Goal: Task Accomplishment & Management: Manage account settings

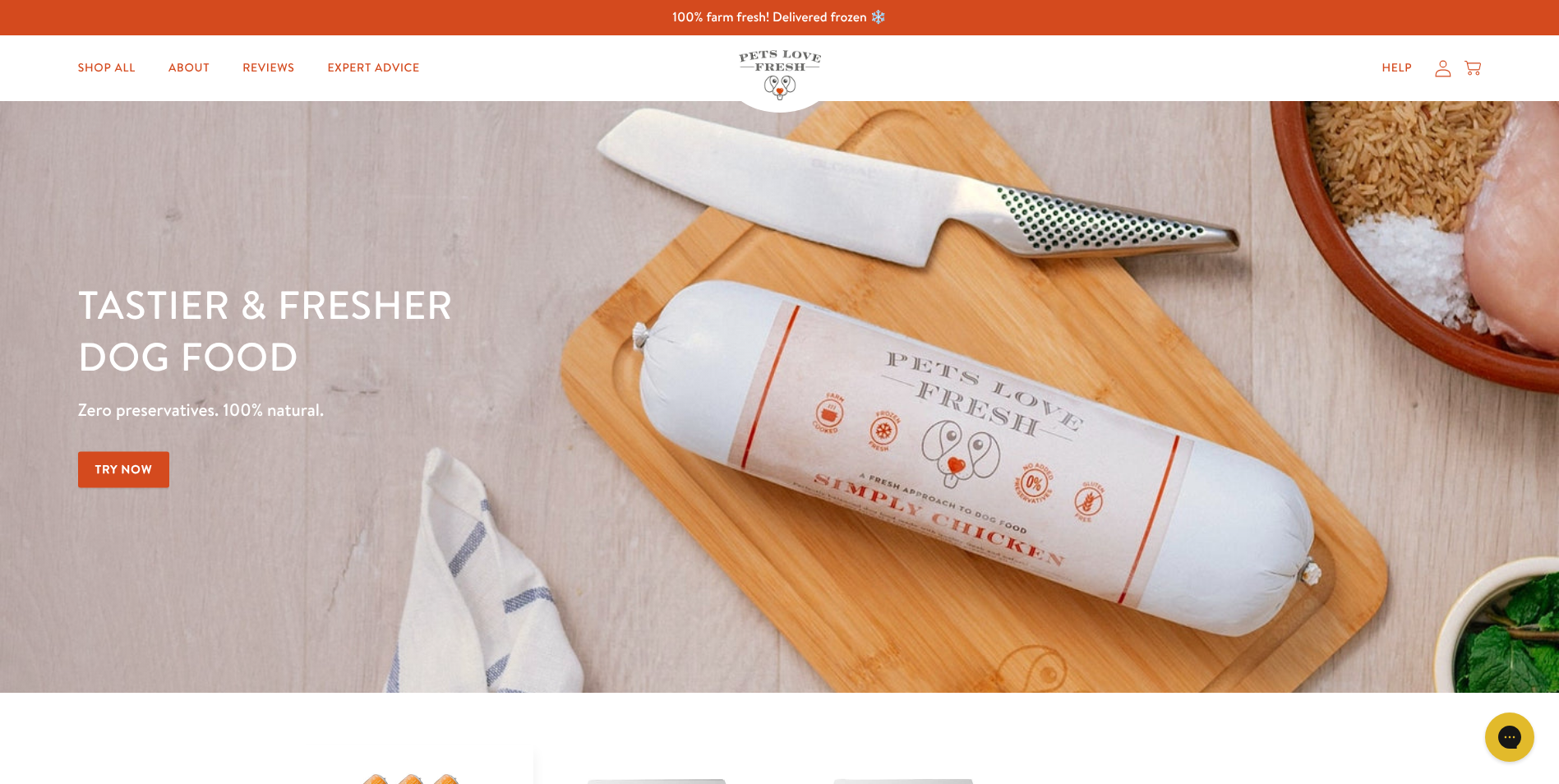
click at [1440, 62] on icon at bounding box center [1442, 68] width 17 height 18
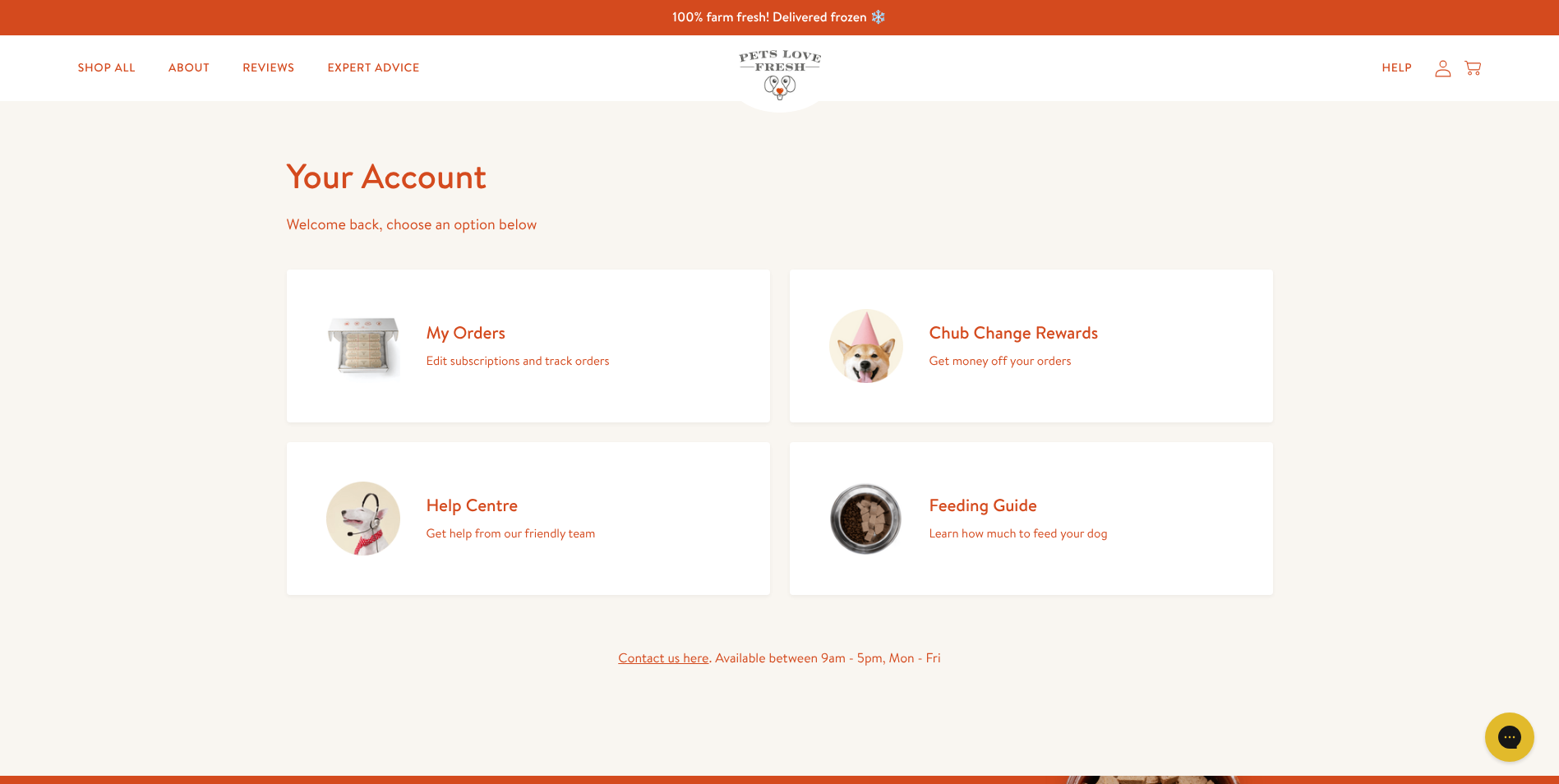
click at [449, 341] on h2 "My Orders" at bounding box center [518, 332] width 183 height 22
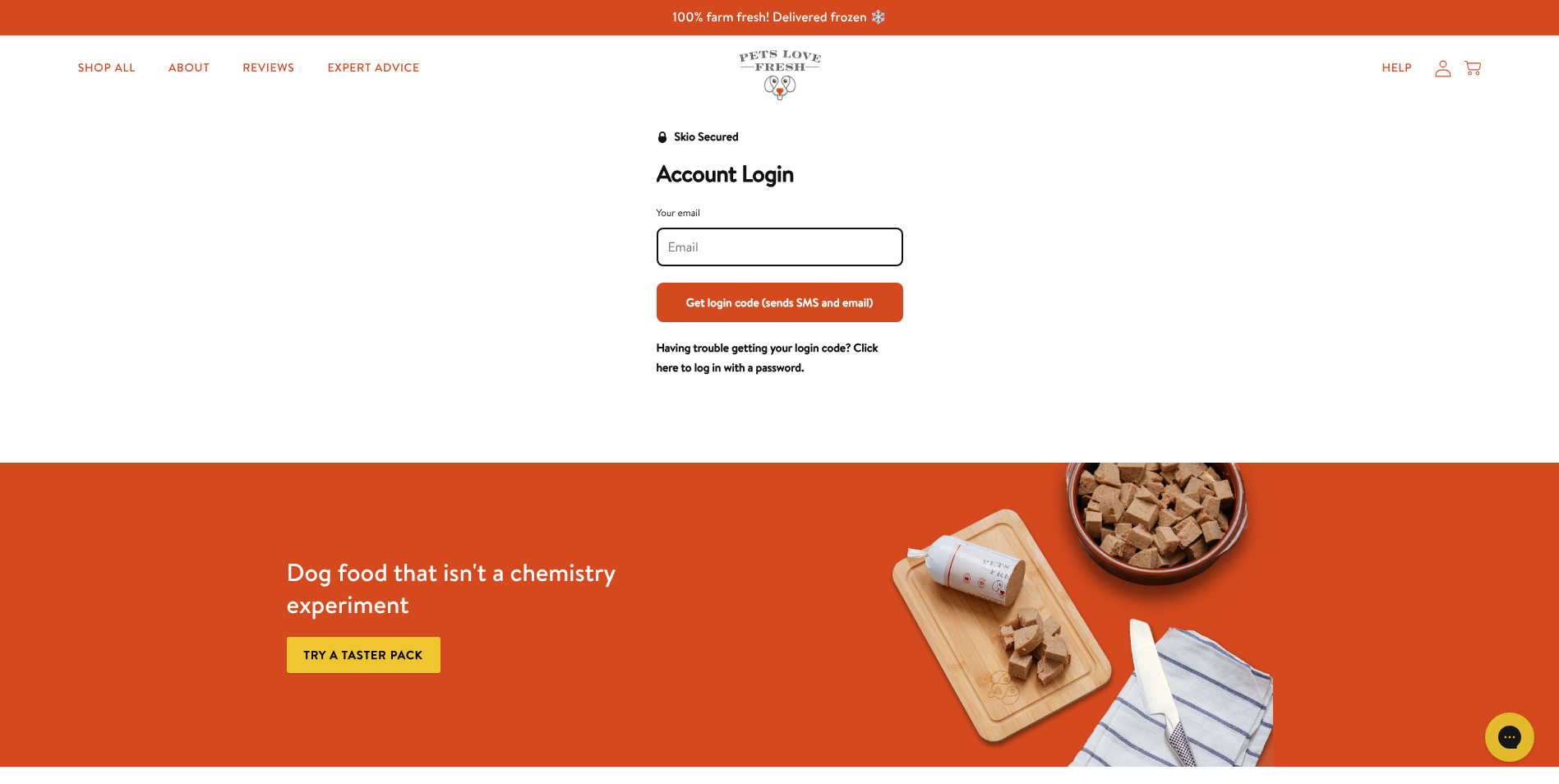
click at [693, 244] on input "Your email" at bounding box center [780, 248] width 224 height 18
type input "fernandina87@yahoo.co.uk"
click at [682, 304] on button "Get login code (sends SMS and email)" at bounding box center [780, 302] width 247 height 40
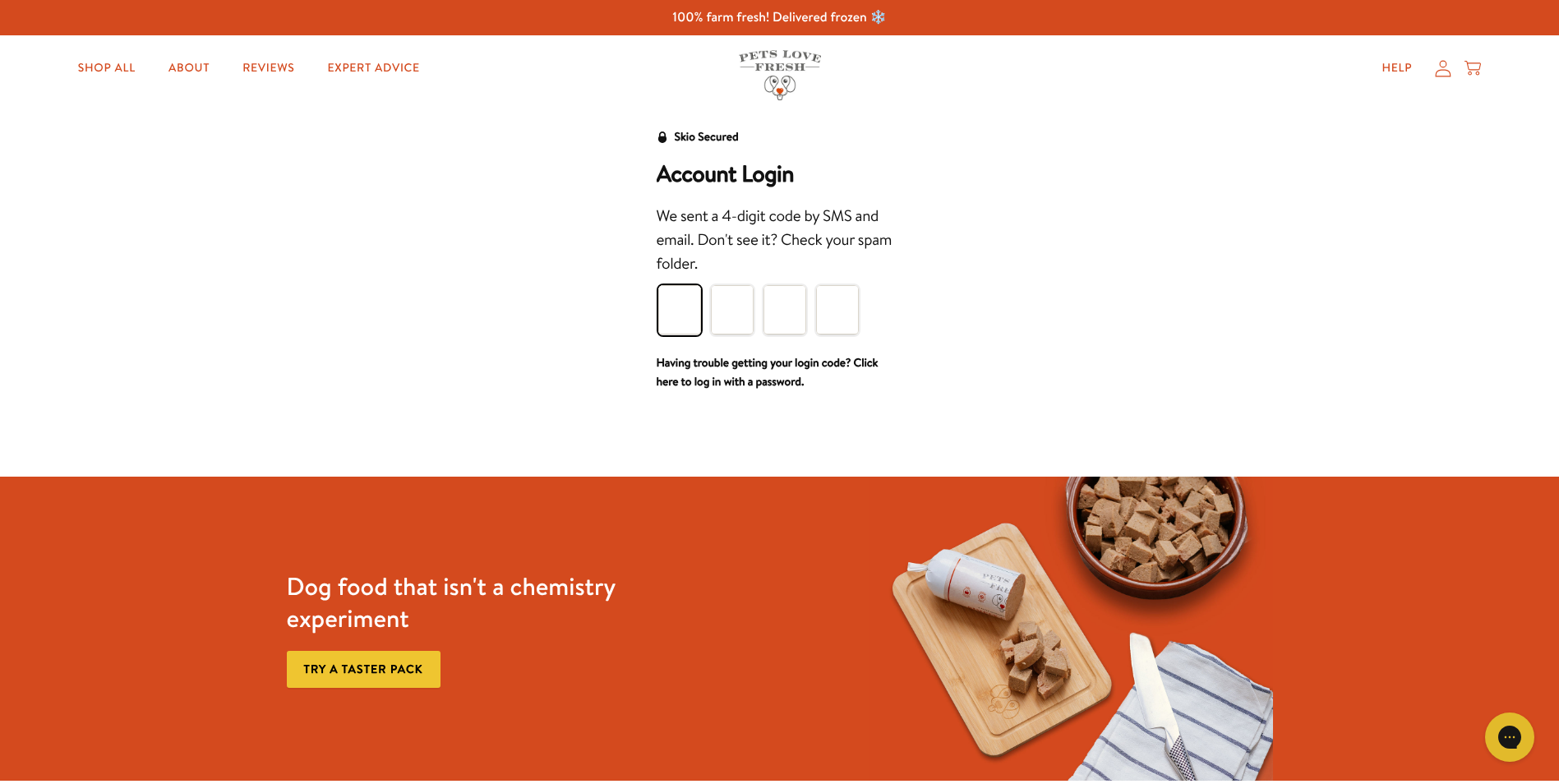
click at [681, 307] on input "Please enter your pin code" at bounding box center [680, 309] width 43 height 49
type input "9"
type input "7"
type input "2"
type input "9"
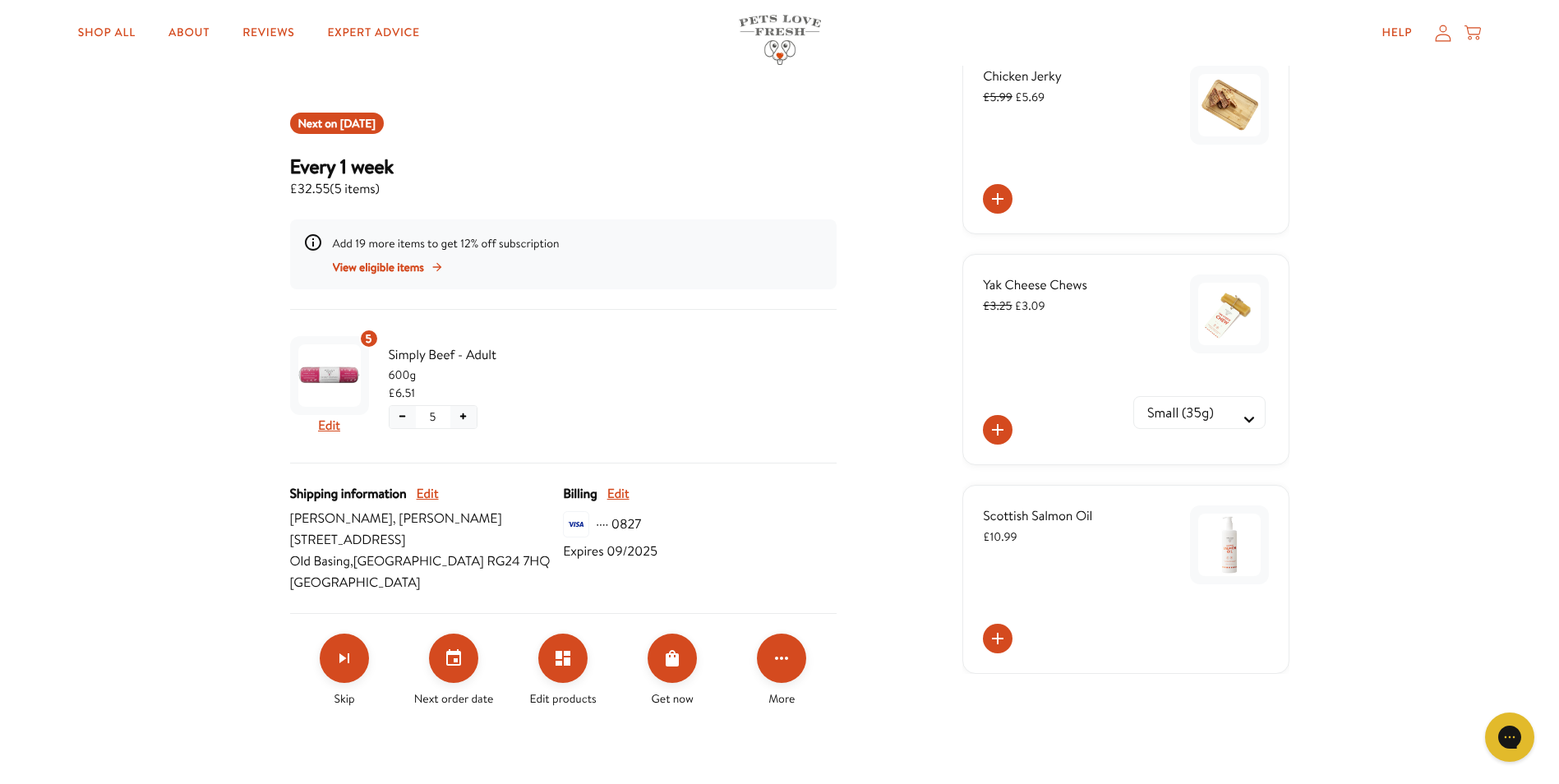
scroll to position [247, 0]
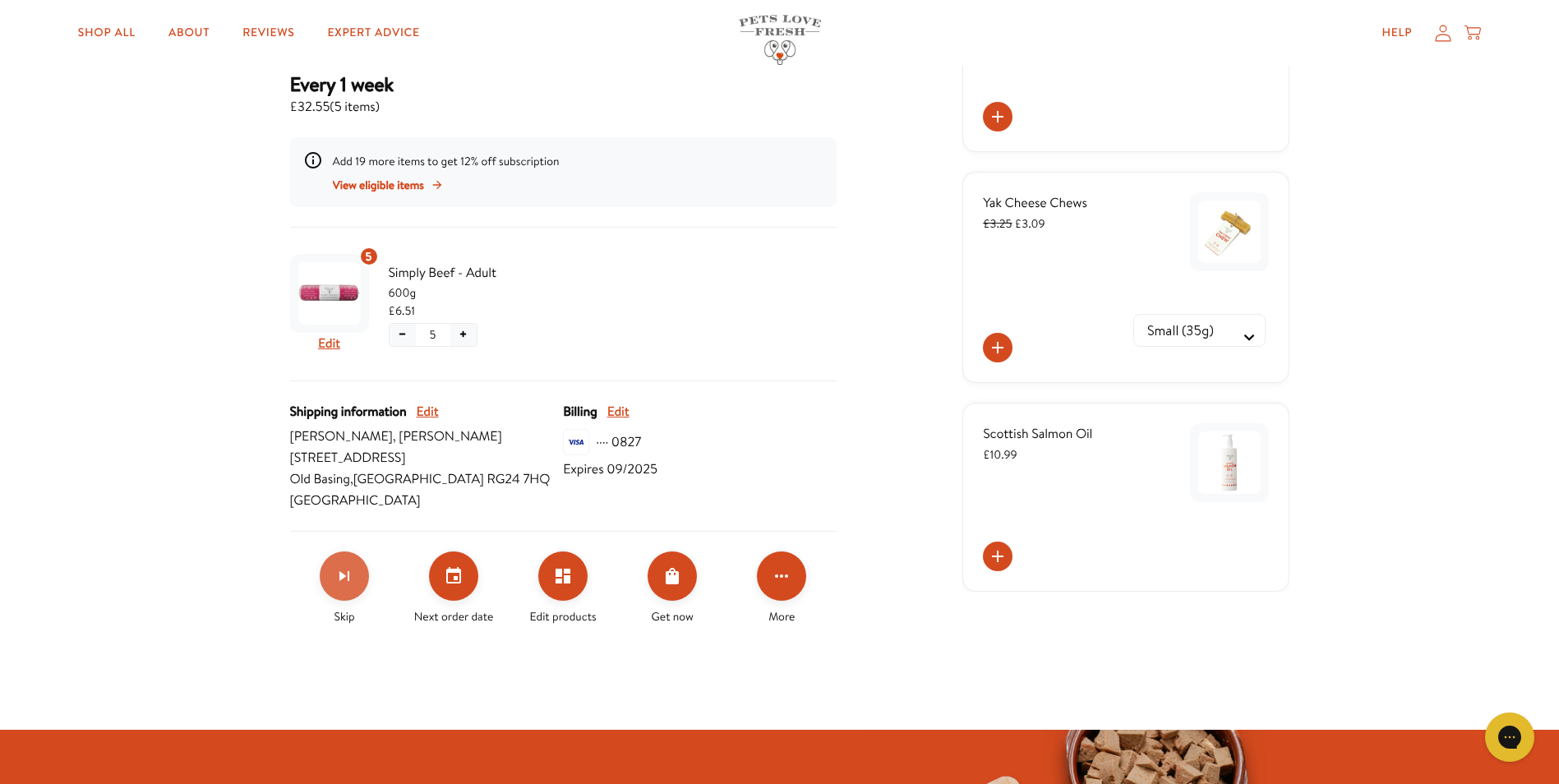
click at [350, 571] on icon "Skip subscription" at bounding box center [344, 575] width 19 height 19
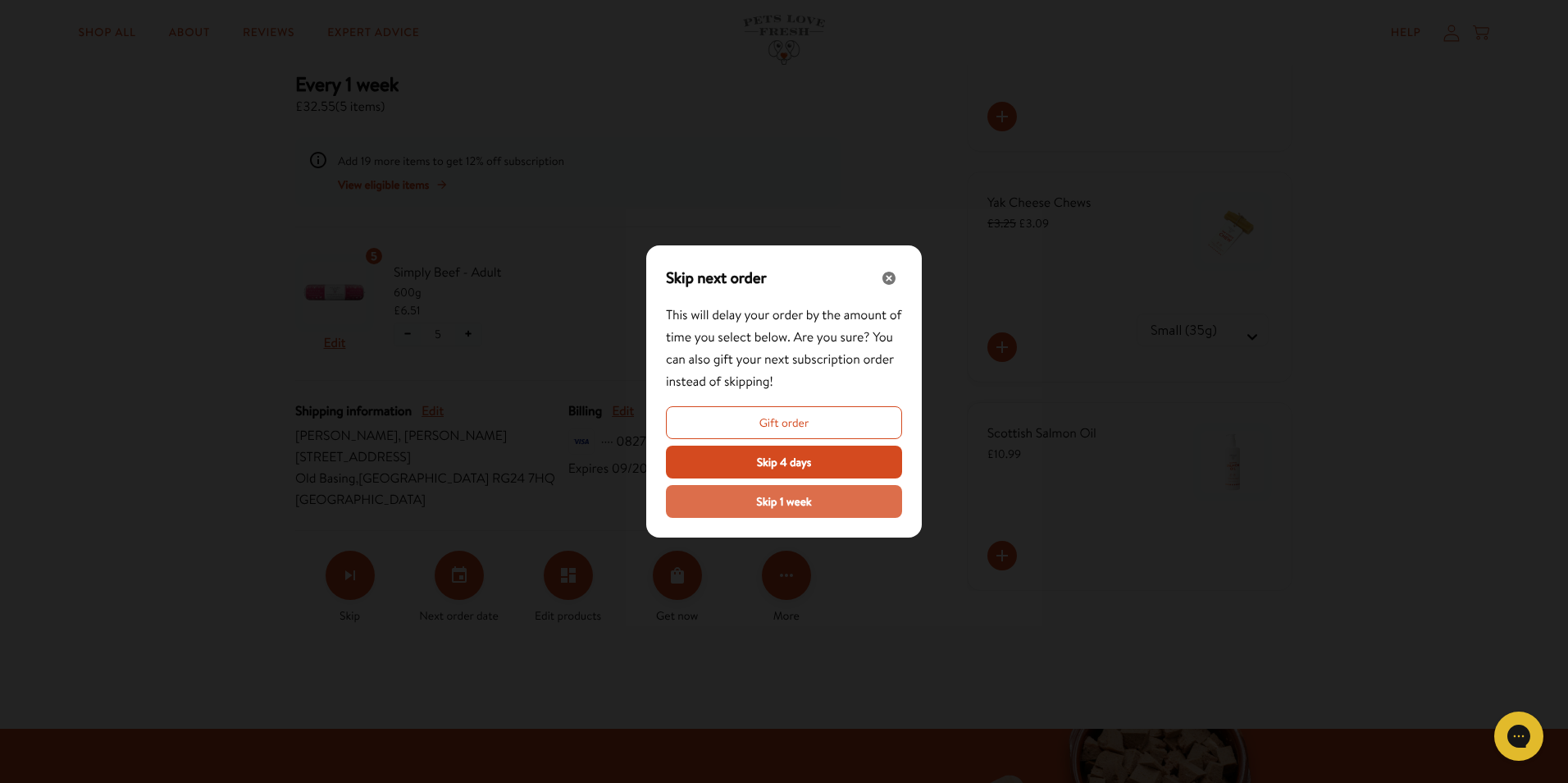
click at [728, 500] on button "Skip 1 week" at bounding box center [784, 501] width 236 height 33
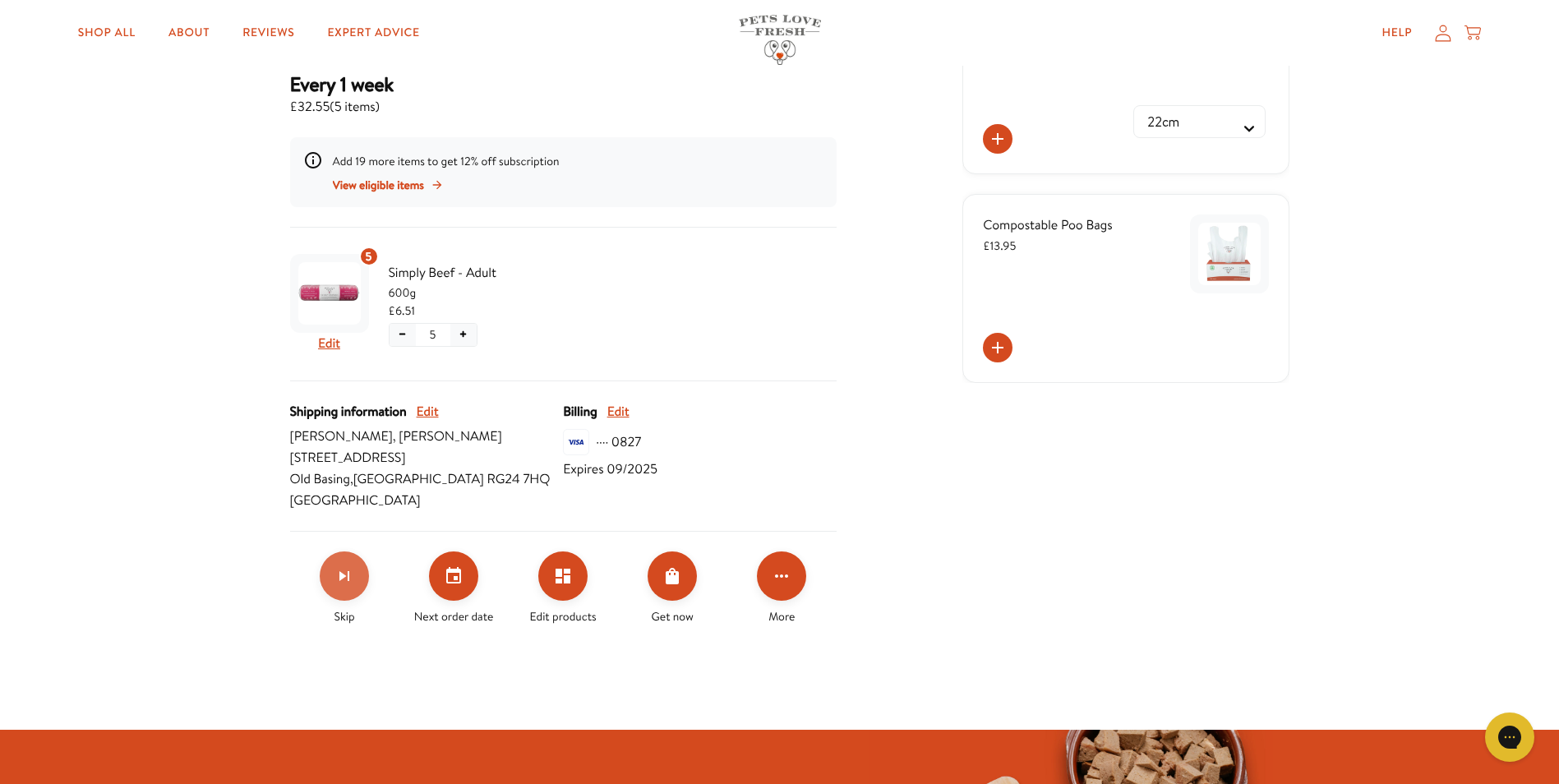
click at [336, 576] on icon "Skip subscription" at bounding box center [344, 575] width 19 height 19
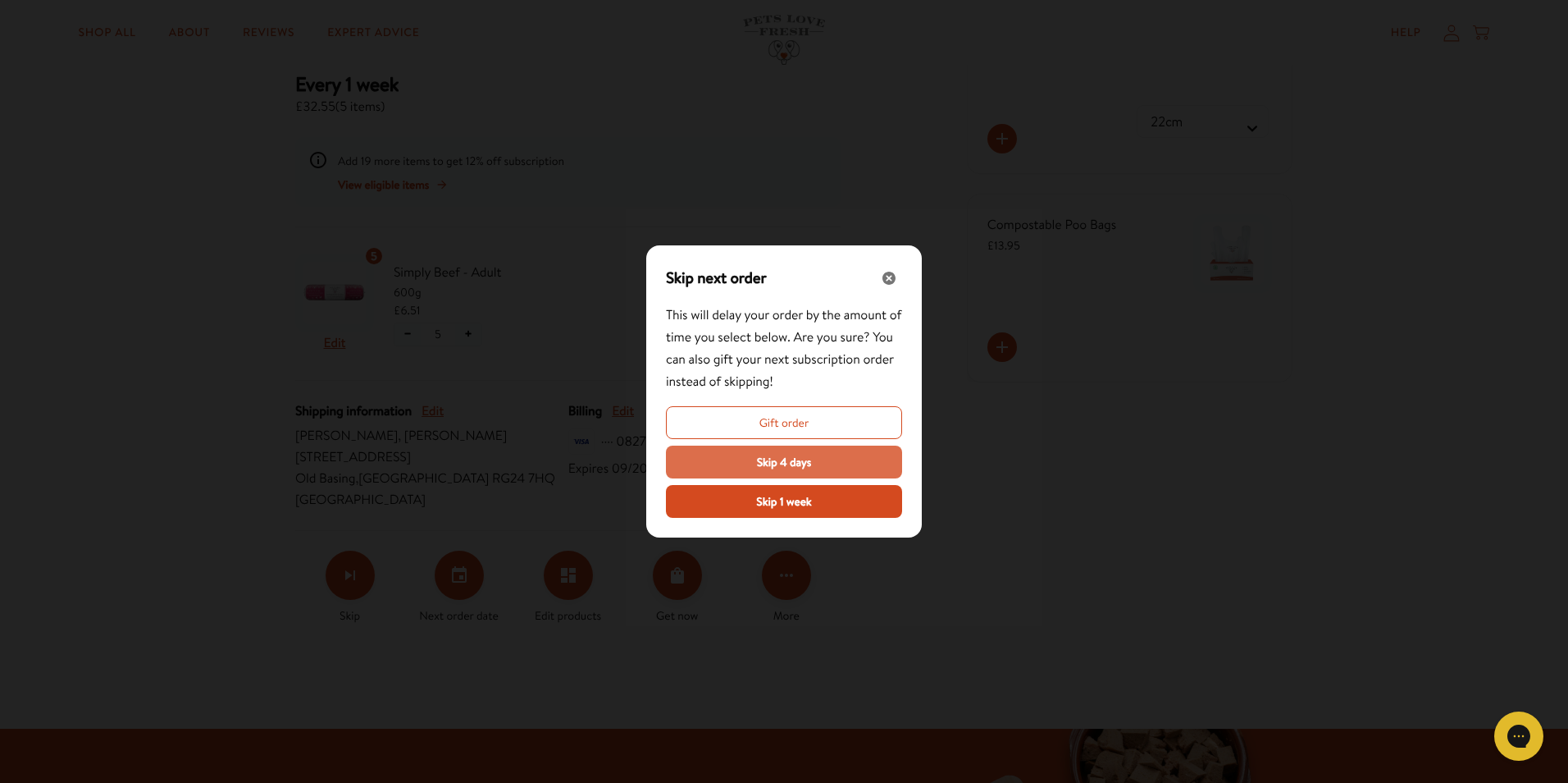
click at [748, 469] on button "Skip 4 days" at bounding box center [784, 463] width 236 height 33
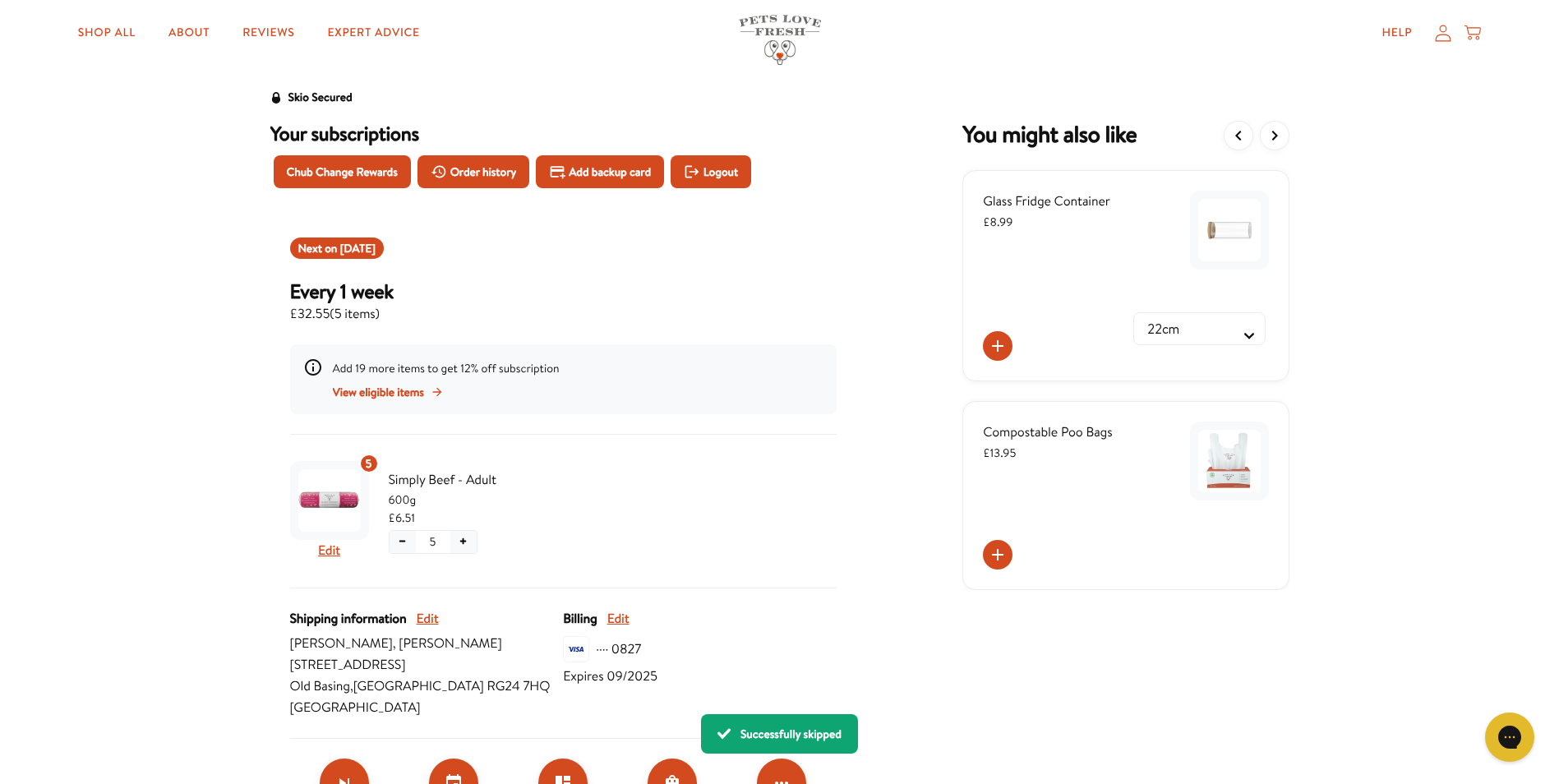
scroll to position [0, 0]
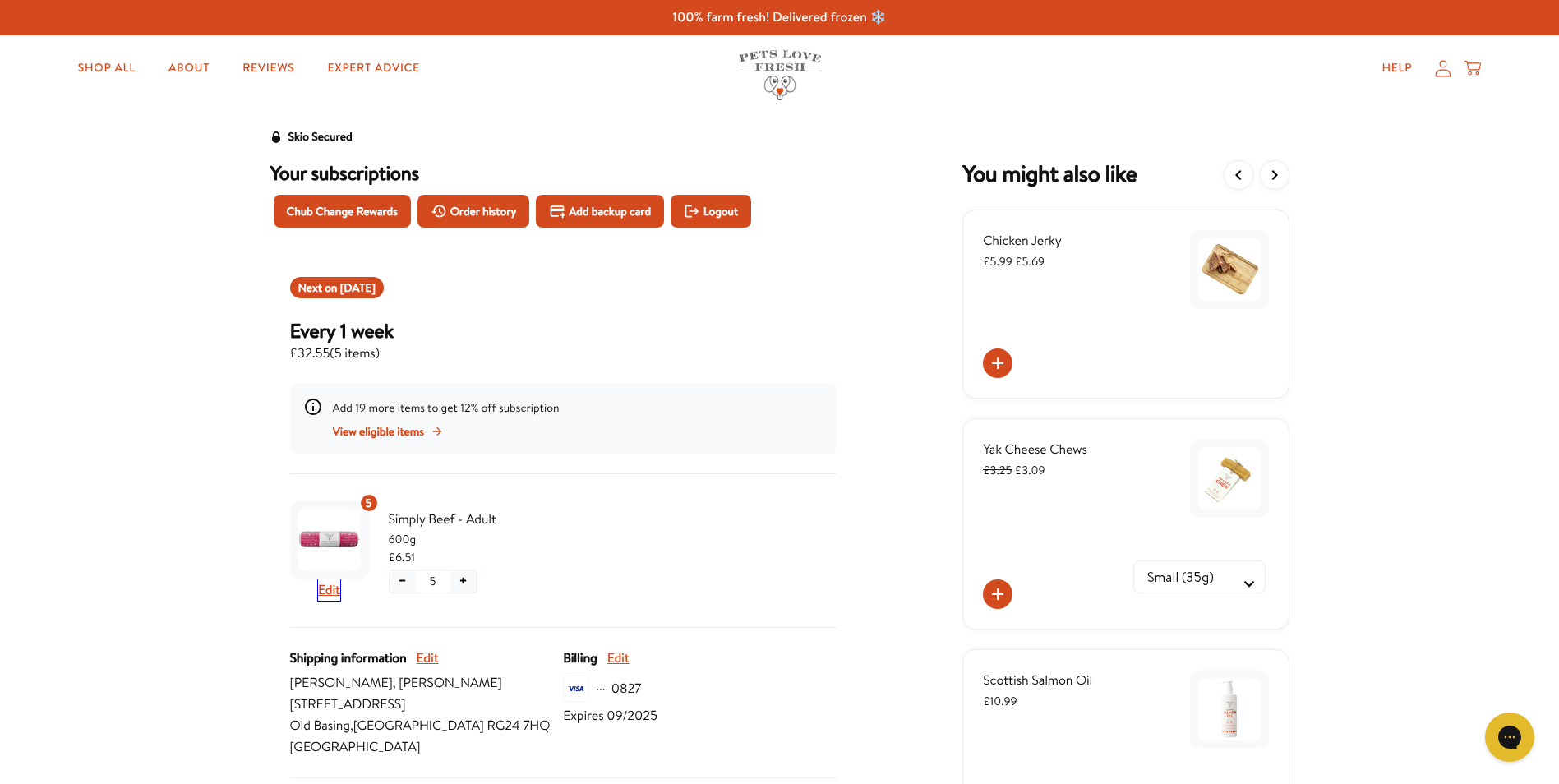
click at [326, 594] on button "Edit" at bounding box center [329, 589] width 22 height 21
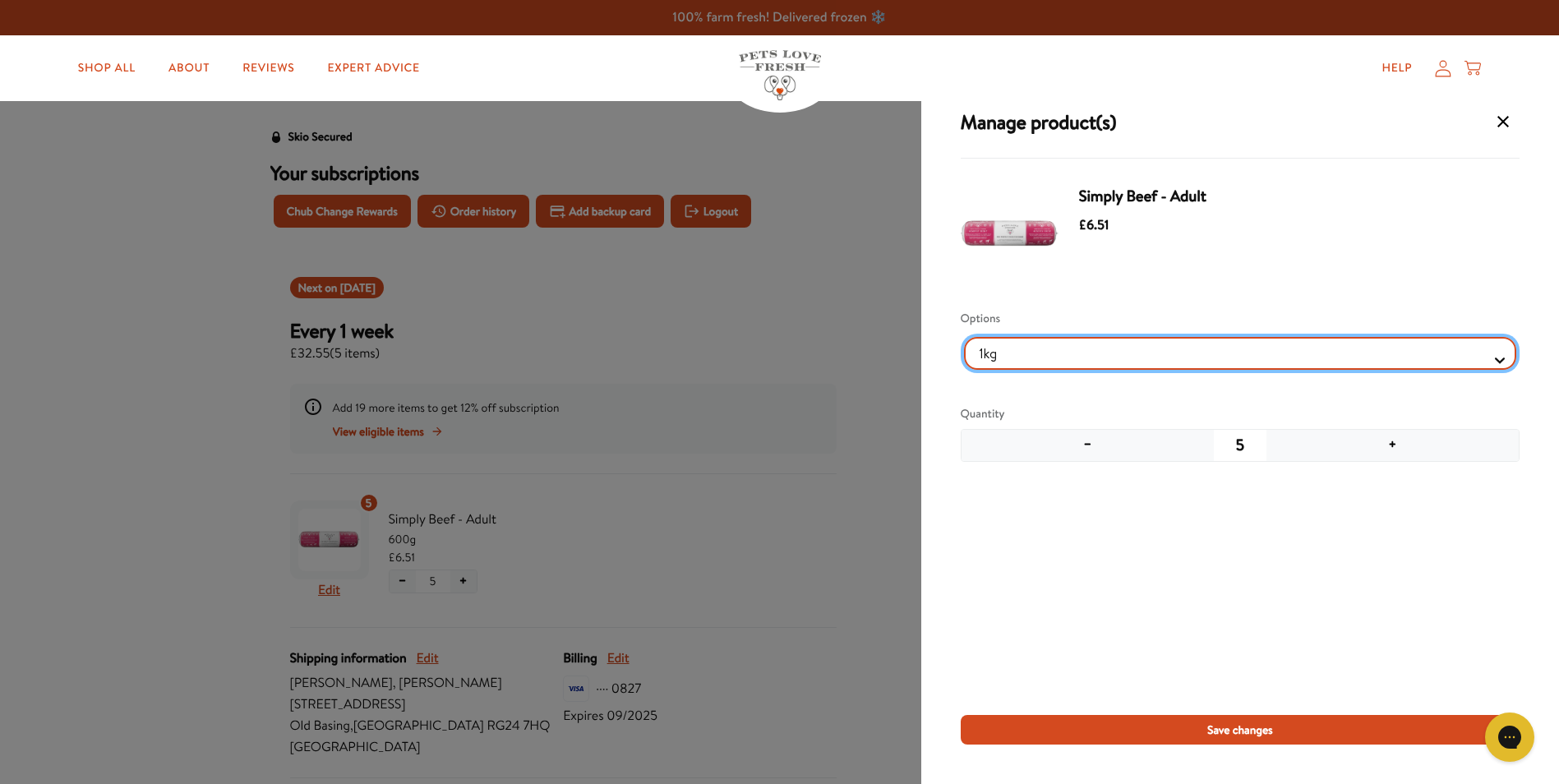
click at [1040, 354] on Selector "1kg 600g" at bounding box center [1239, 353] width 552 height 33
click at [964, 337] on Selector "1kg 600g" at bounding box center [1239, 353] width 552 height 33
click at [1012, 355] on Selector "1kg 600g" at bounding box center [1239, 353] width 552 height 33
click at [964, 337] on Selector "1kg 600g" at bounding box center [1239, 353] width 552 height 33
click at [1001, 354] on Selector "1kg 600g" at bounding box center [1239, 353] width 552 height 33
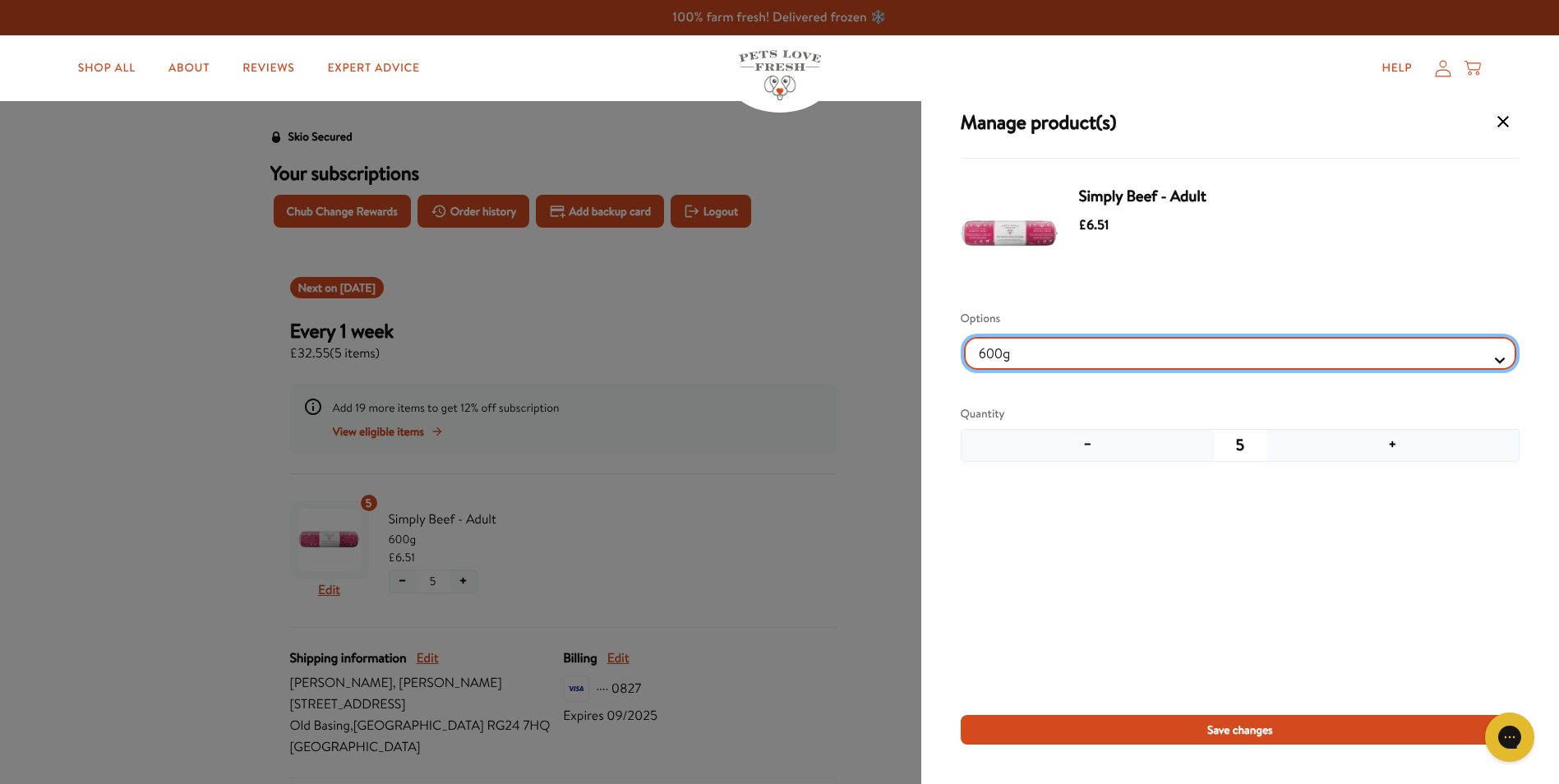
select Selector "cb435345-6c7e-454a-a7d3-012872fc3295"
click at [964, 337] on Selector "1kg 600g" at bounding box center [1239, 353] width 552 height 33
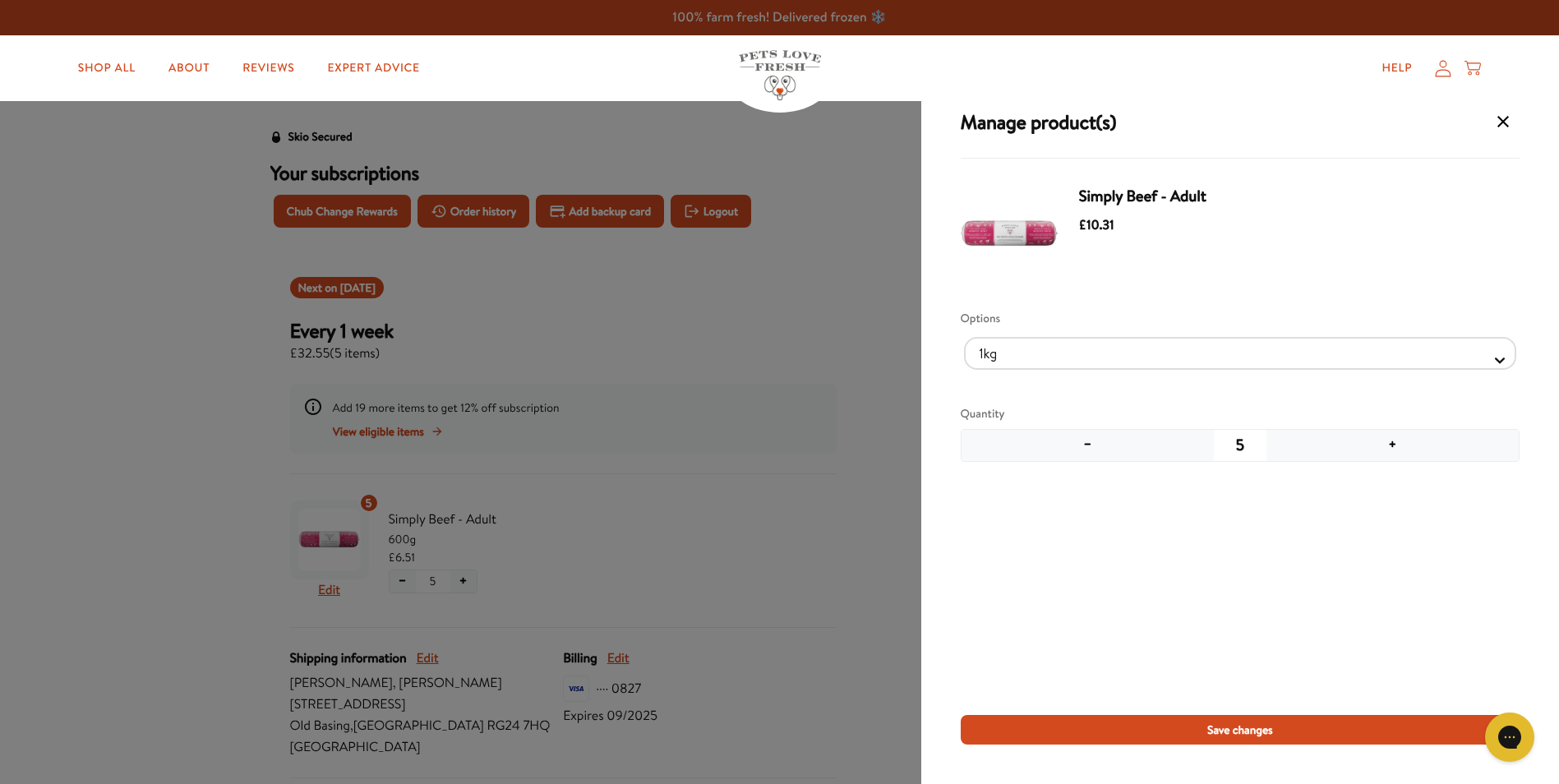
click at [1090, 446] on button "−" at bounding box center [1087, 446] width 252 height 31
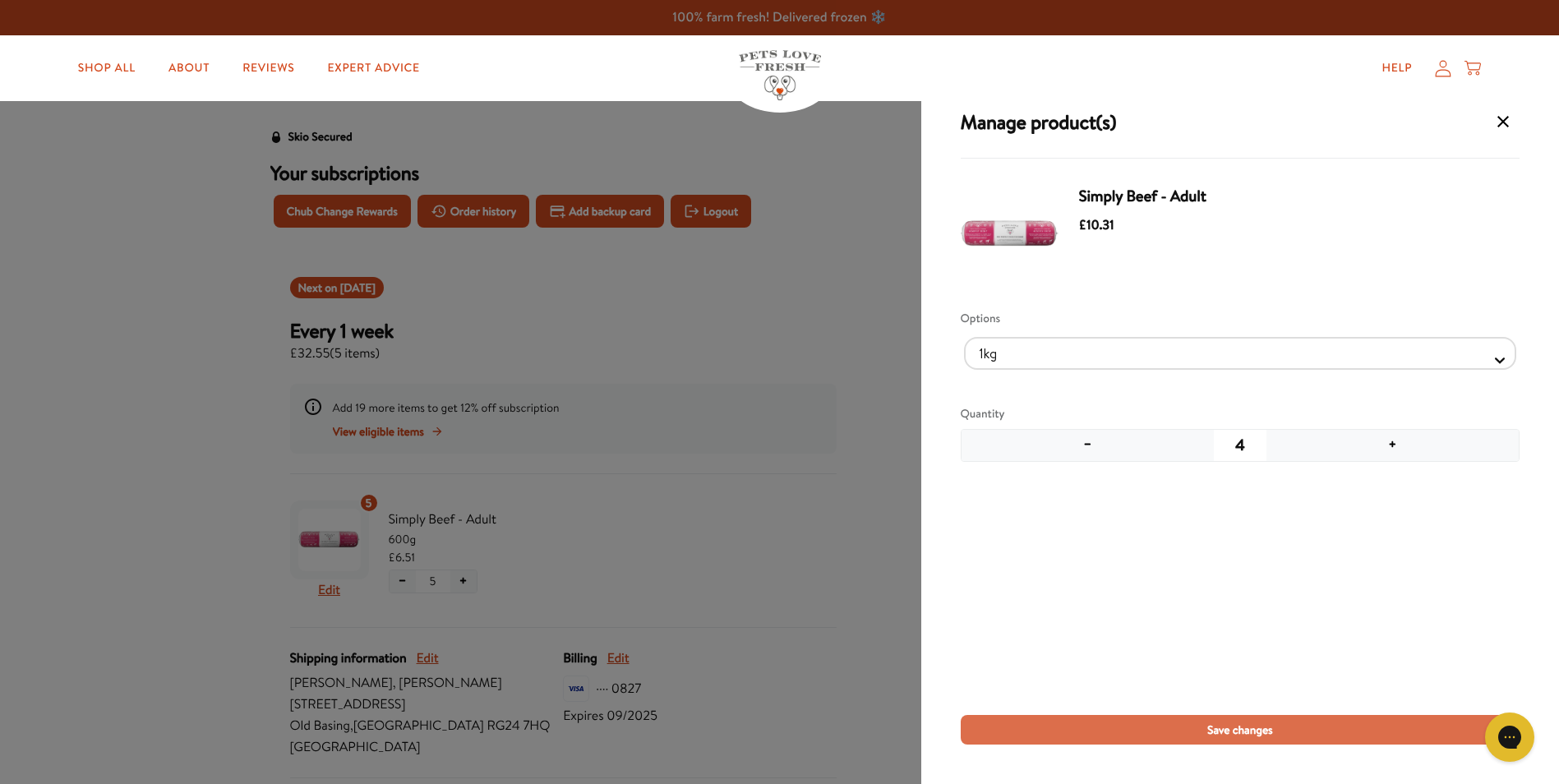
click at [1136, 729] on button "Save changes" at bounding box center [1240, 729] width 559 height 30
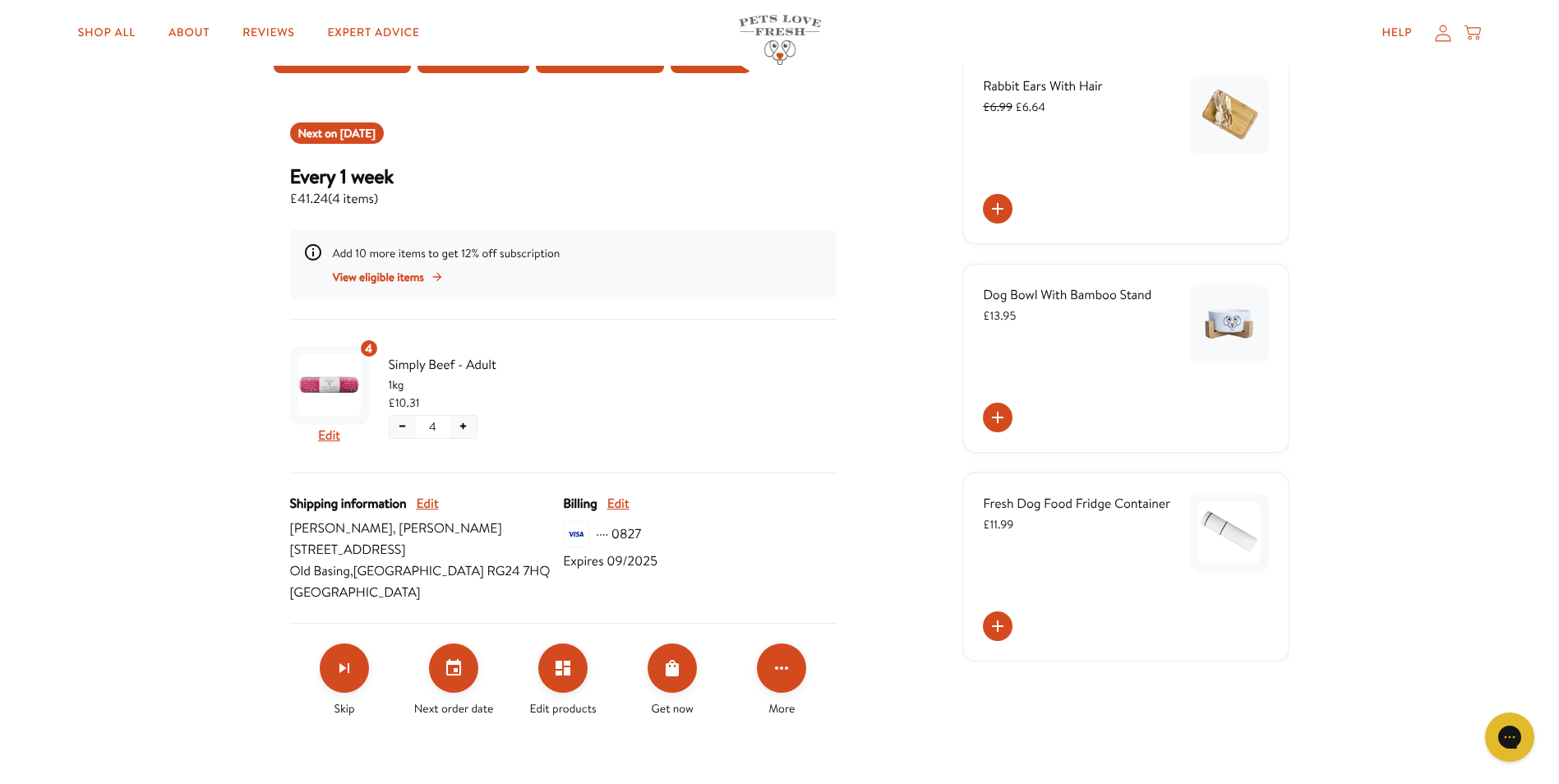
scroll to position [165, 0]
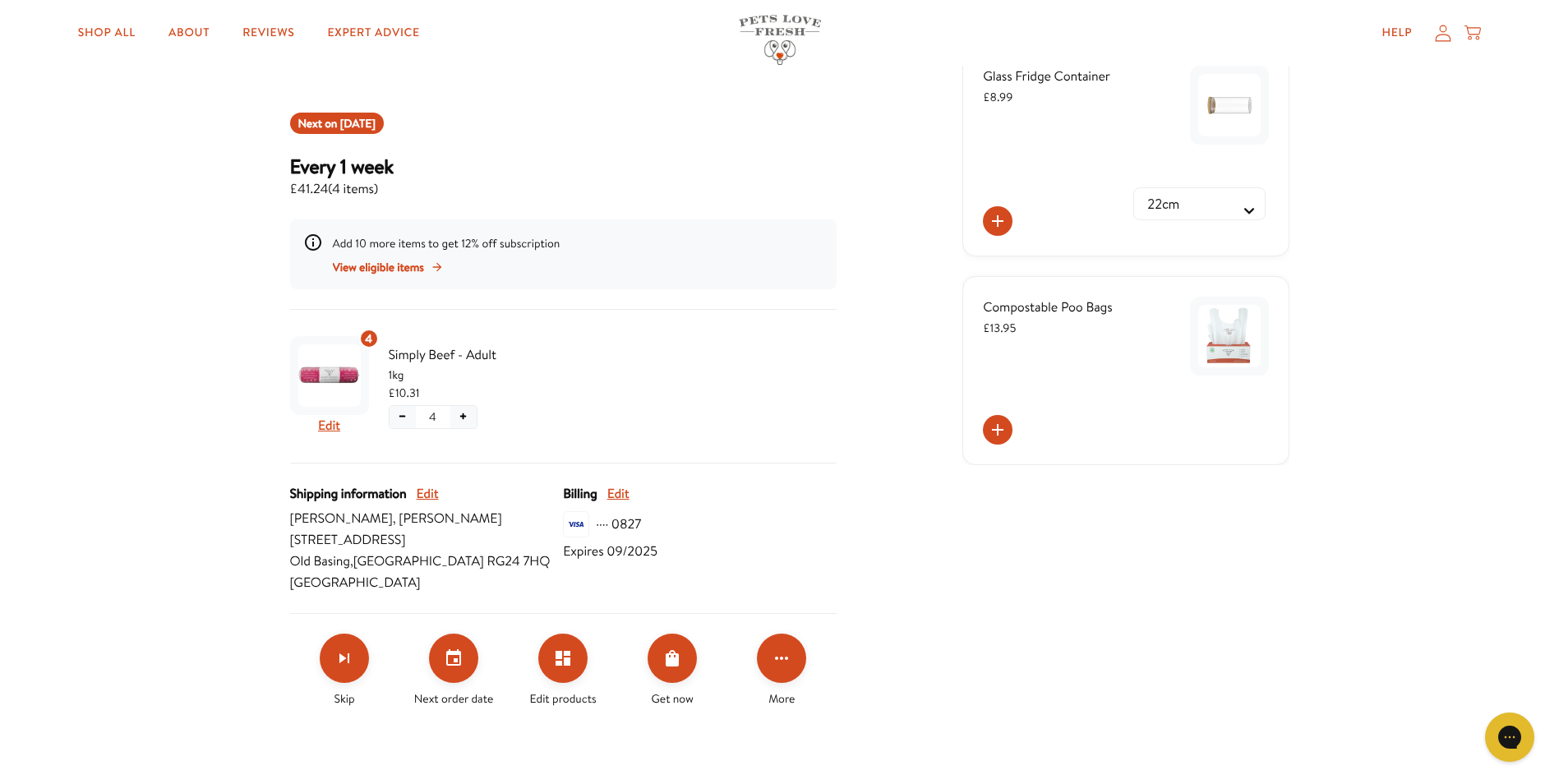
click at [402, 414] on button "−" at bounding box center [402, 417] width 26 height 22
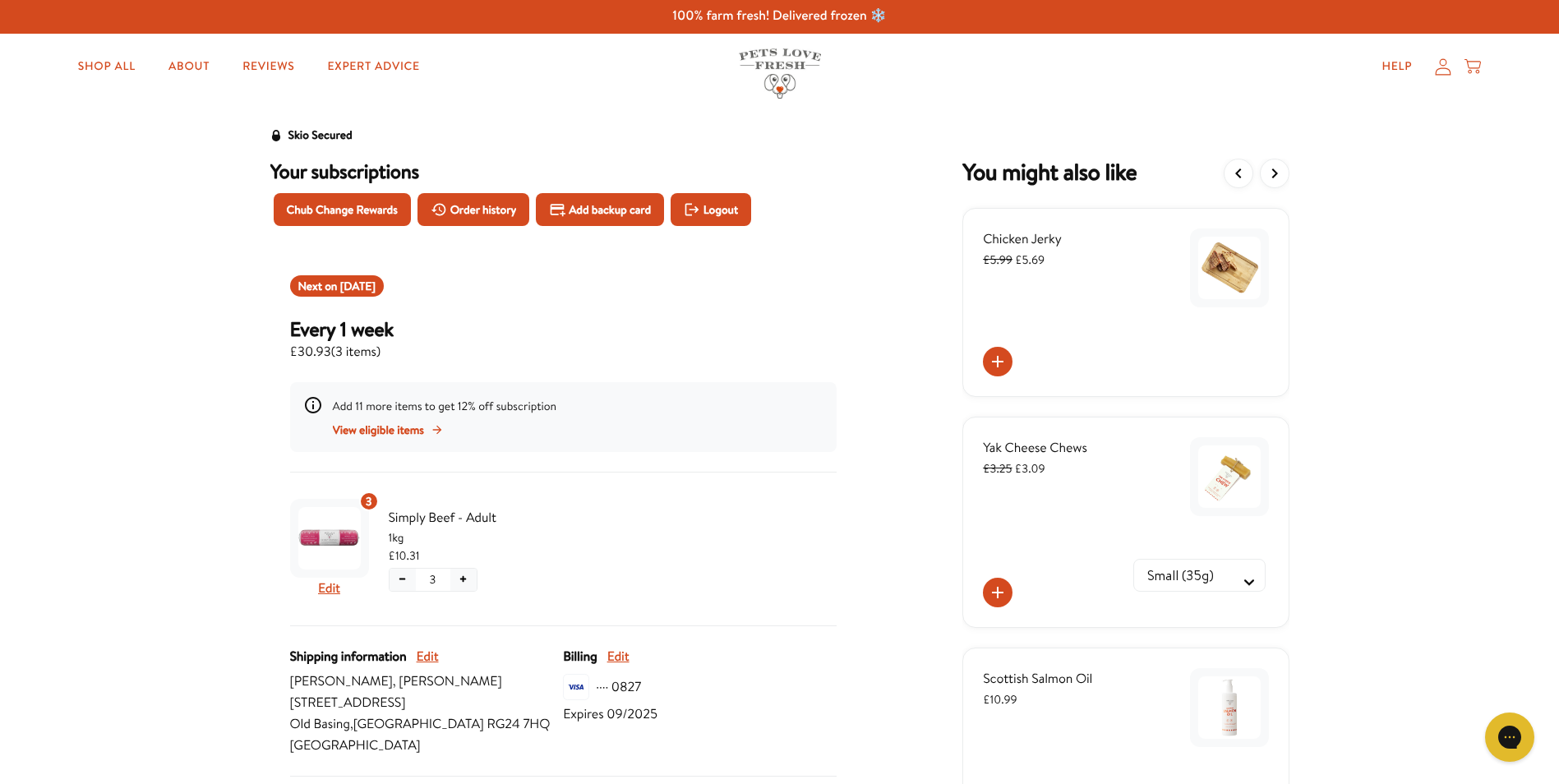
scroll to position [0, 0]
